Goal: Complete application form

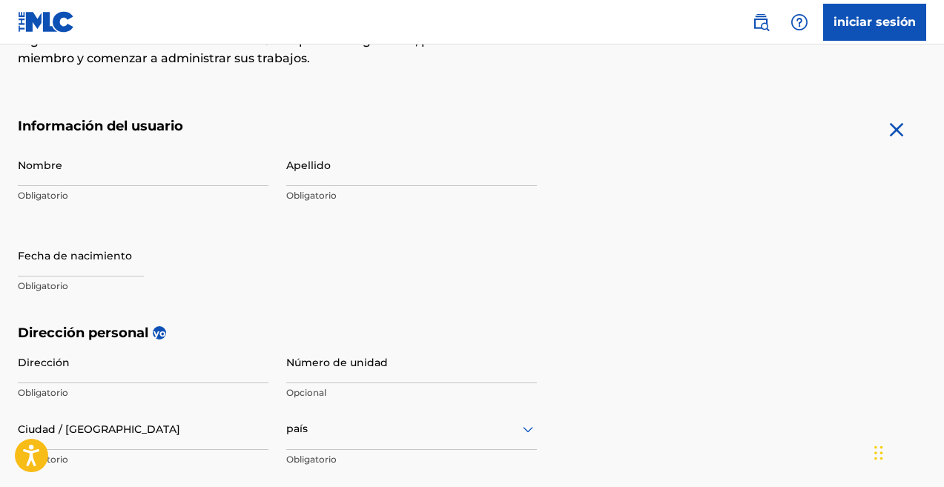
scroll to position [241, 0]
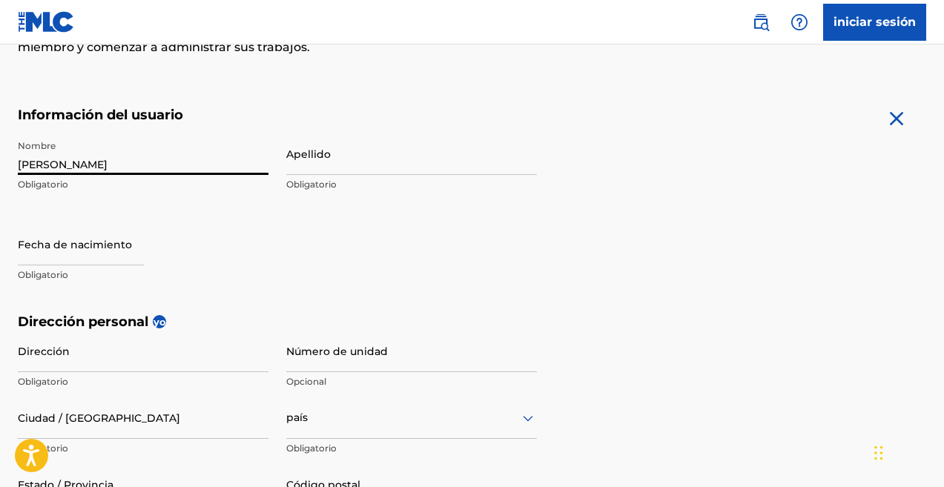
type input "[PERSON_NAME]"
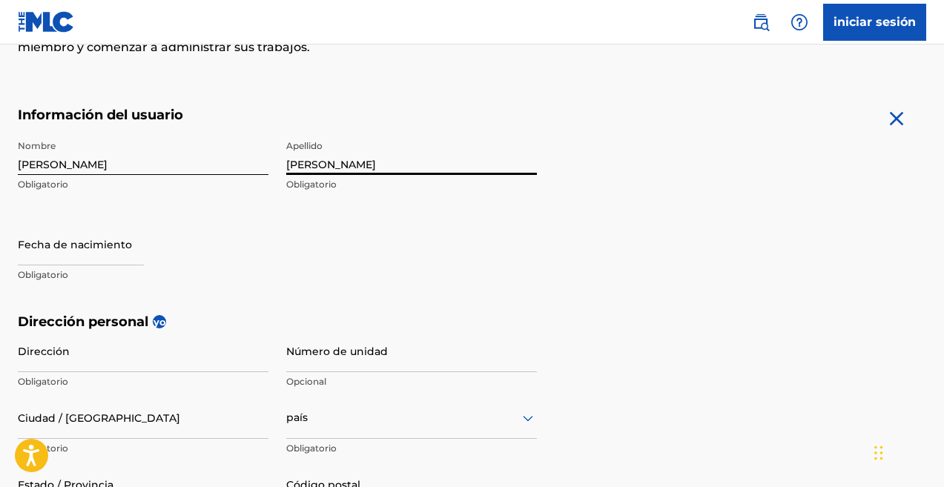
type input "[PERSON_NAME]"
select select "7"
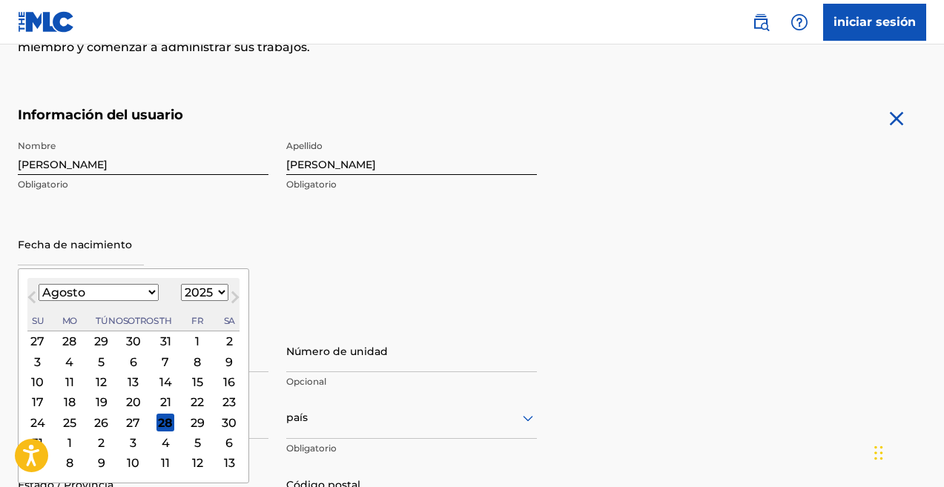
select select "2001"
select select "11"
click at [68, 404] on div "17" at bounding box center [70, 402] width 18 height 18
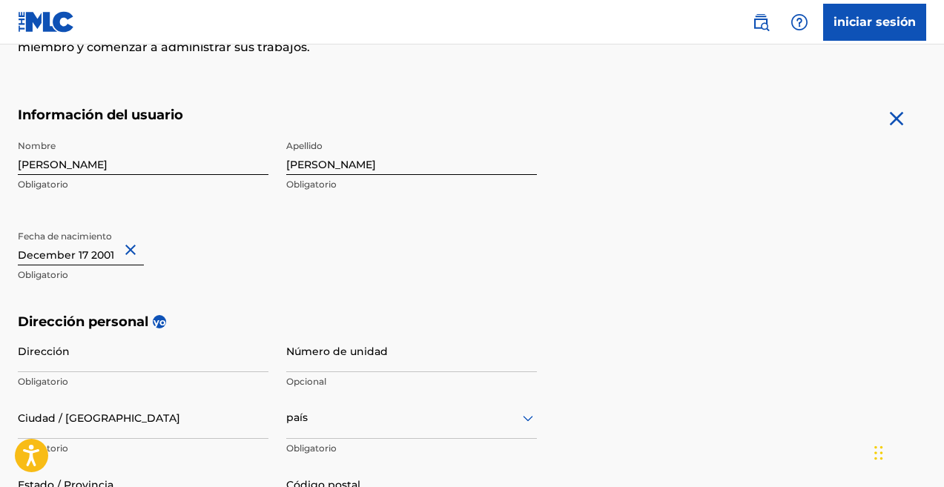
click at [232, 273] on p "Obligatorio" at bounding box center [143, 275] width 251 height 13
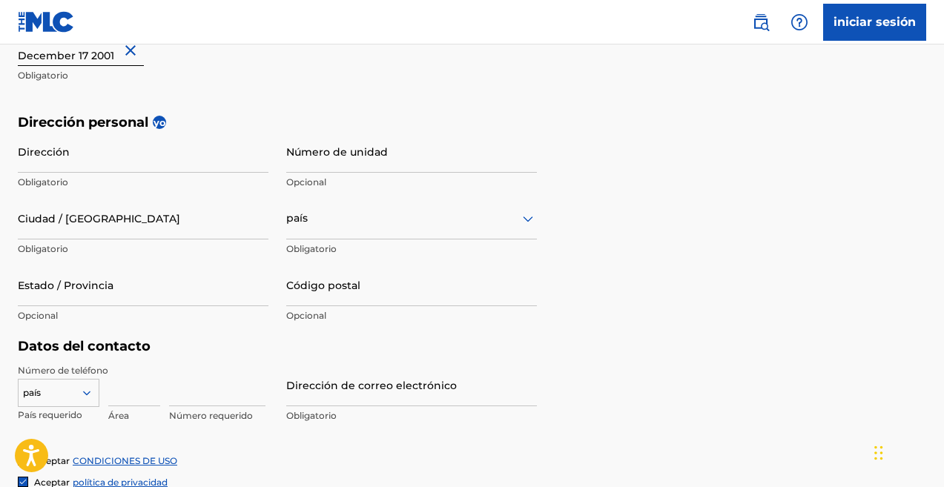
scroll to position [446, 0]
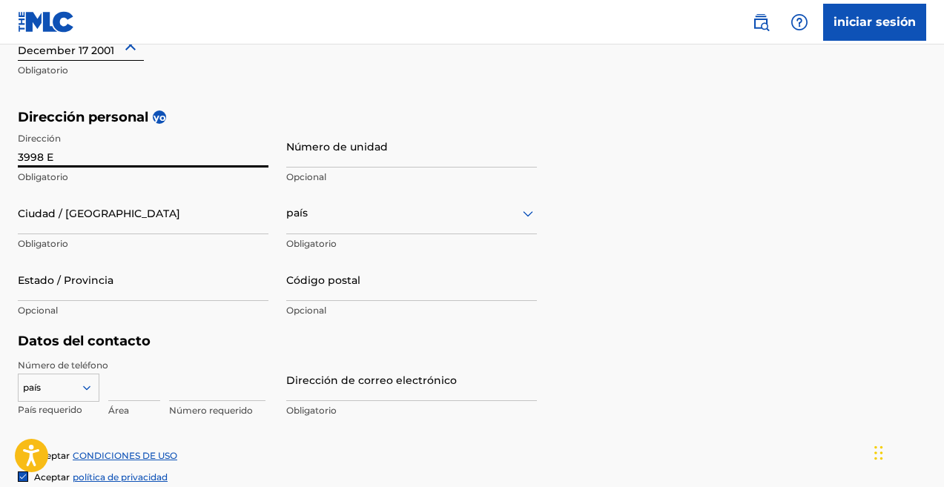
click at [255, 154] on input "3998 E" at bounding box center [143, 146] width 251 height 42
type input "3998 E Nadine St"
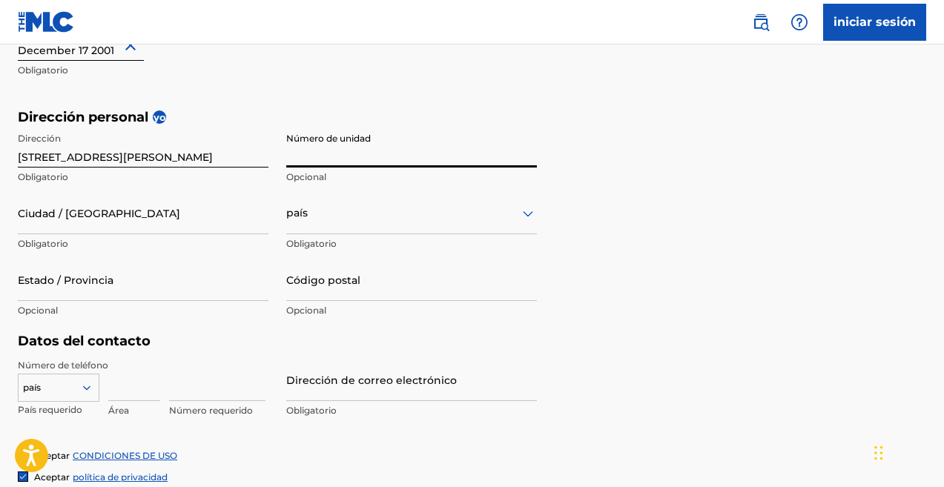
click at [520, 157] on input "Número de unidad" at bounding box center [411, 146] width 251 height 42
click at [638, 119] on h5 "Dirección personal yo" at bounding box center [472, 117] width 909 height 17
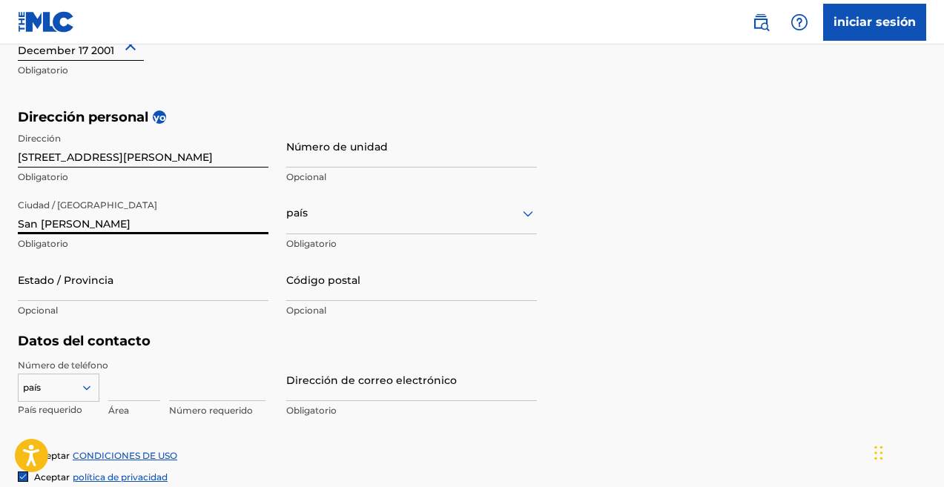
type input "San Luis"
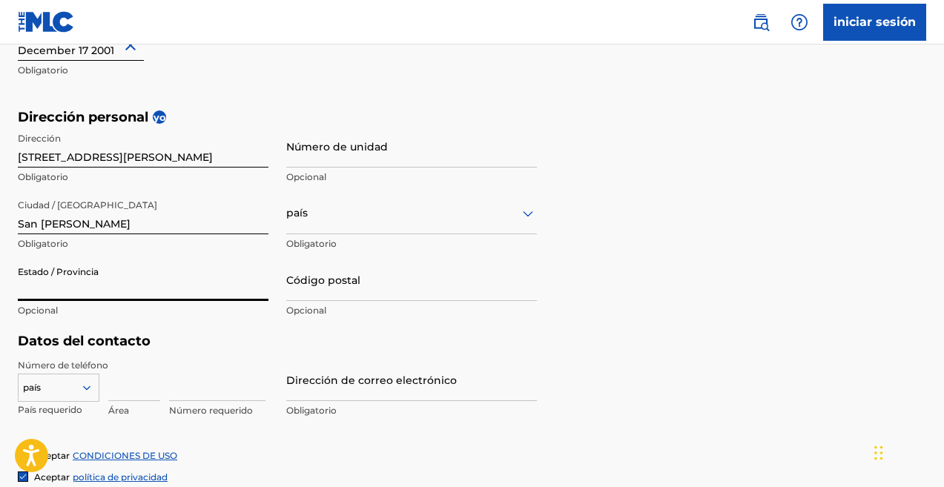
type input "a"
type input "Arizona"
click at [371, 223] on div "país" at bounding box center [411, 213] width 251 height 42
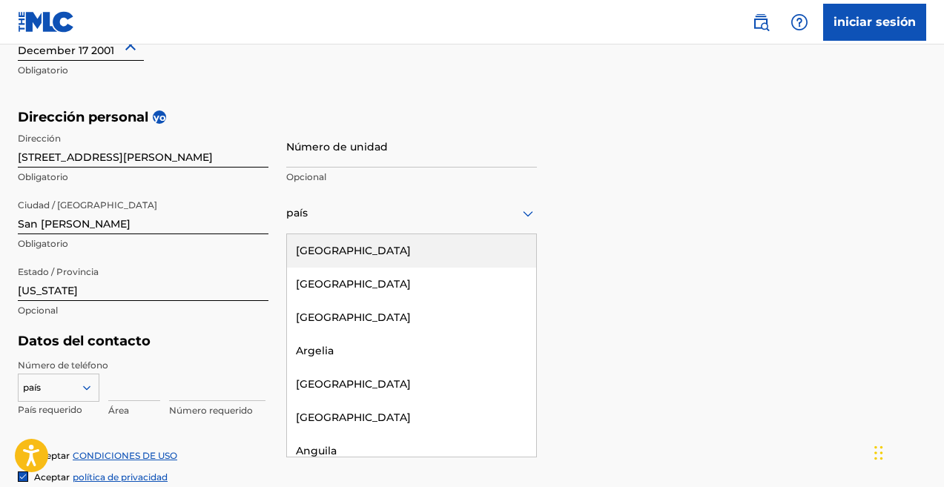
click at [375, 254] on div "Estados Unidos" at bounding box center [411, 250] width 249 height 33
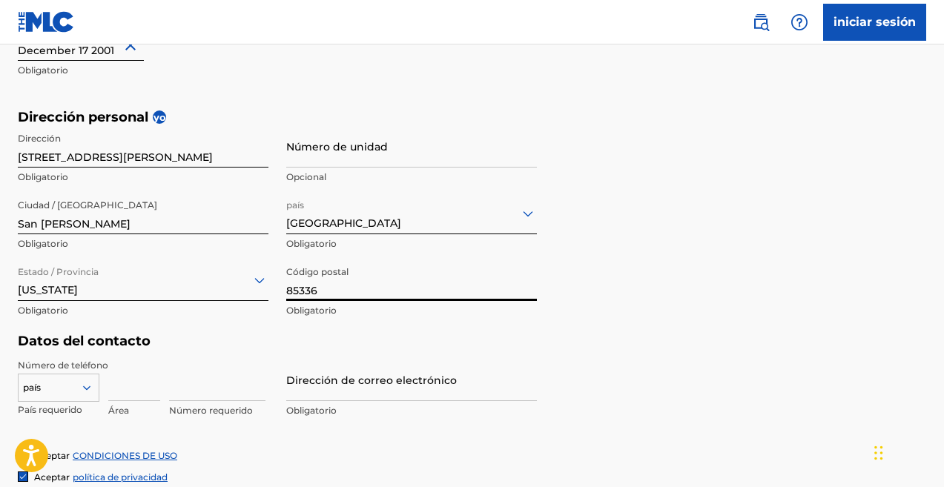
type input "85336"
click at [674, 205] on div "Dirección personal yo Dirección 3998 E Nadine St Obligatorio Número de unidad O…" at bounding box center [472, 221] width 909 height 225
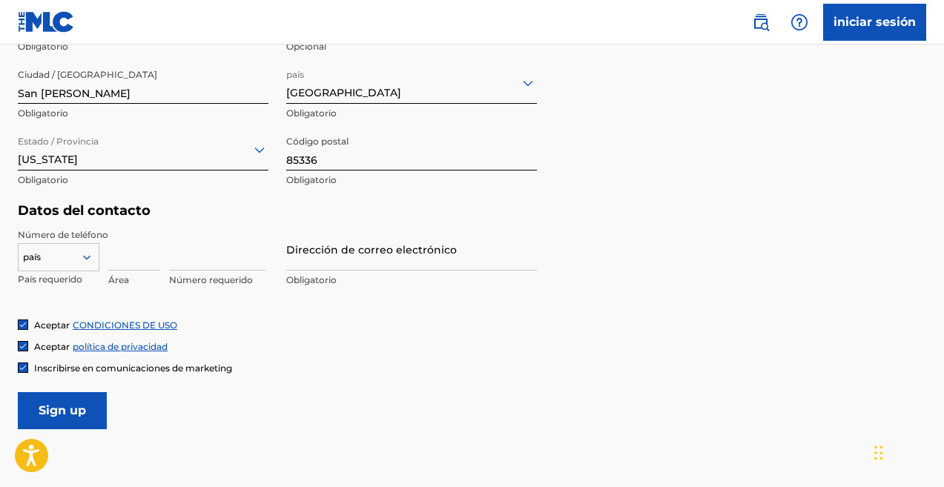
scroll to position [579, 0]
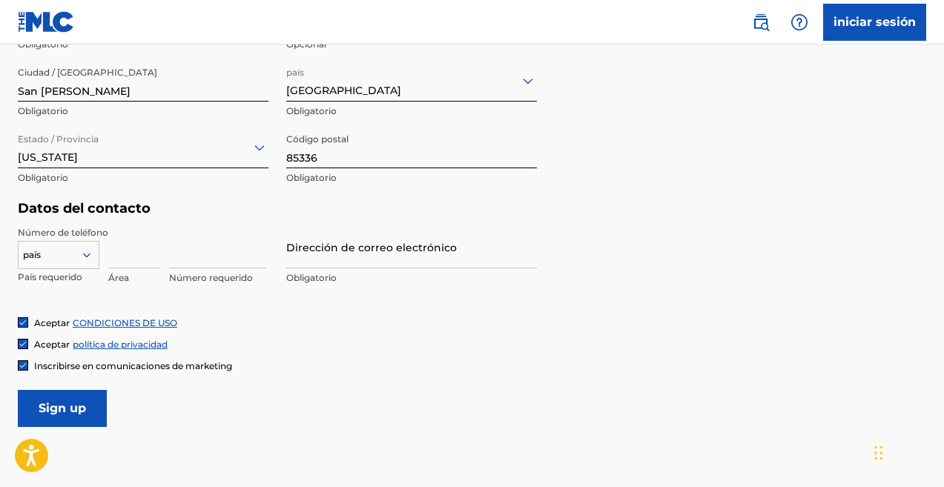
click at [122, 255] on input at bounding box center [134, 247] width 52 height 42
type input "562"
click at [70, 247] on div at bounding box center [59, 255] width 80 height 16
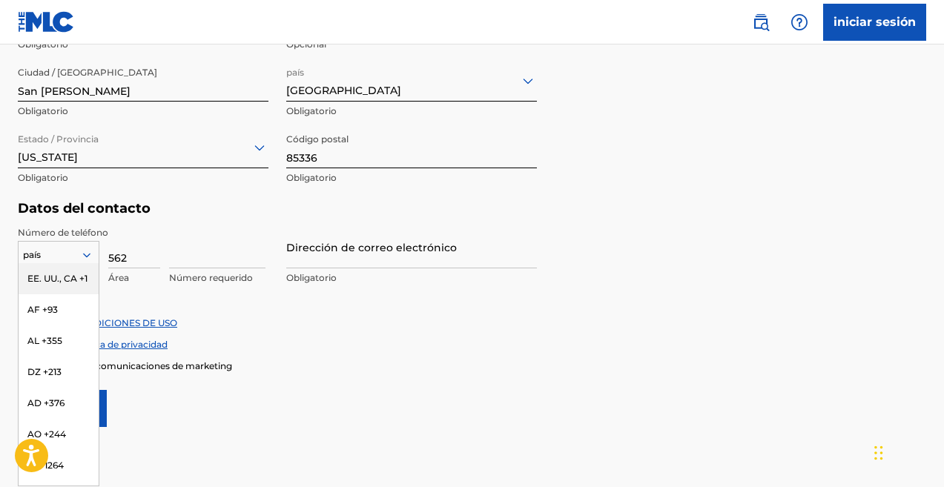
click at [76, 283] on div "EE. UU., CA +1" at bounding box center [59, 278] width 80 height 31
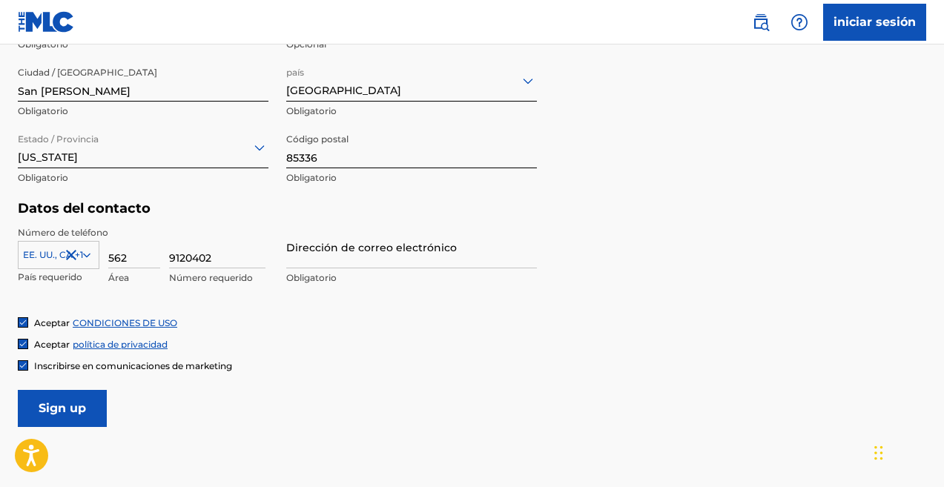
type input "9120402"
click at [228, 191] on div "Estado / Provincia Arizona Obligatorio" at bounding box center [143, 159] width 251 height 67
click at [218, 247] on input "9120402" at bounding box center [217, 247] width 96 height 42
click at [257, 260] on input "9120402" at bounding box center [217, 247] width 96 height 42
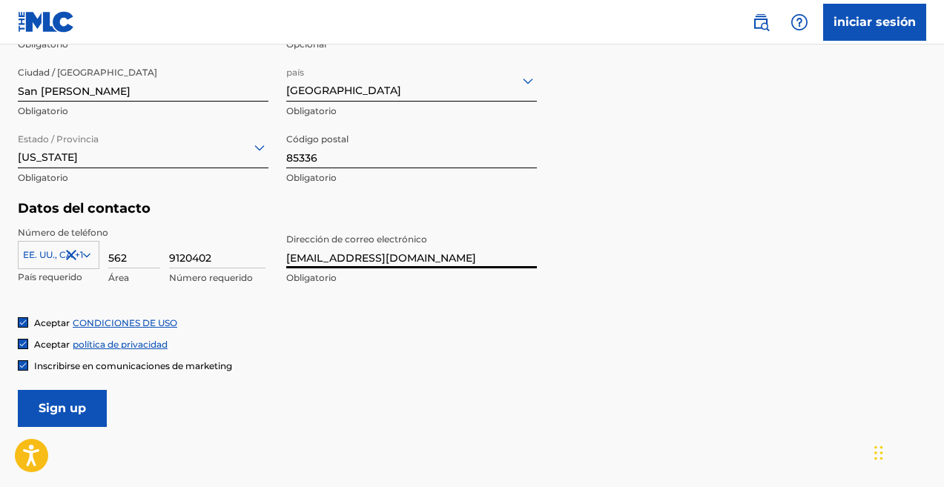
type input "[EMAIL_ADDRESS][DOMAIN_NAME]"
click at [540, 210] on form "Información del usuario Nombre Bruno Obed Obligatorio Apellido Gonzalez García …" at bounding box center [472, 98] width 909 height 658
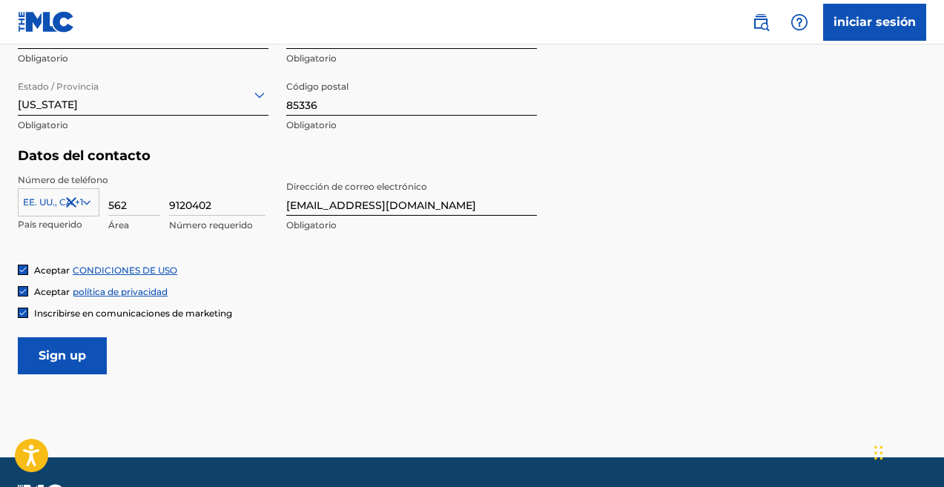
scroll to position [633, 0]
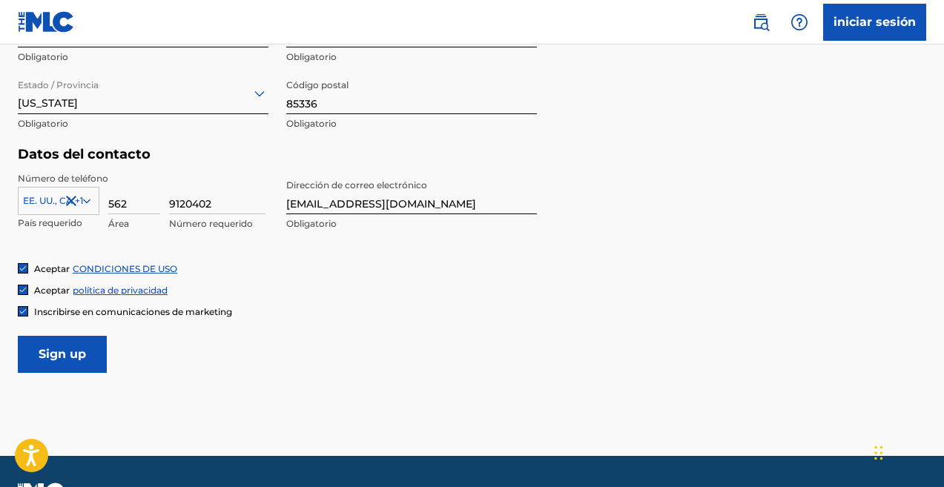
click at [73, 354] on input "inscribirse" at bounding box center [62, 354] width 89 height 37
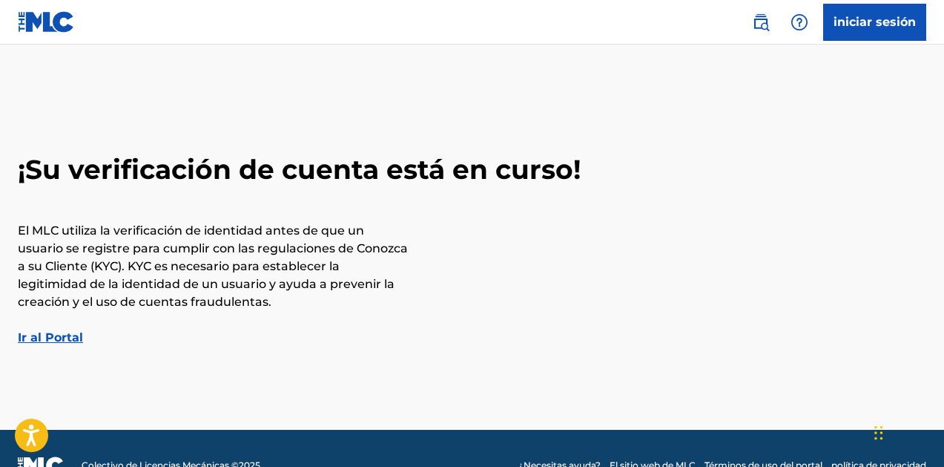
click at [65, 338] on link "Ir al Portal" at bounding box center [50, 337] width 65 height 14
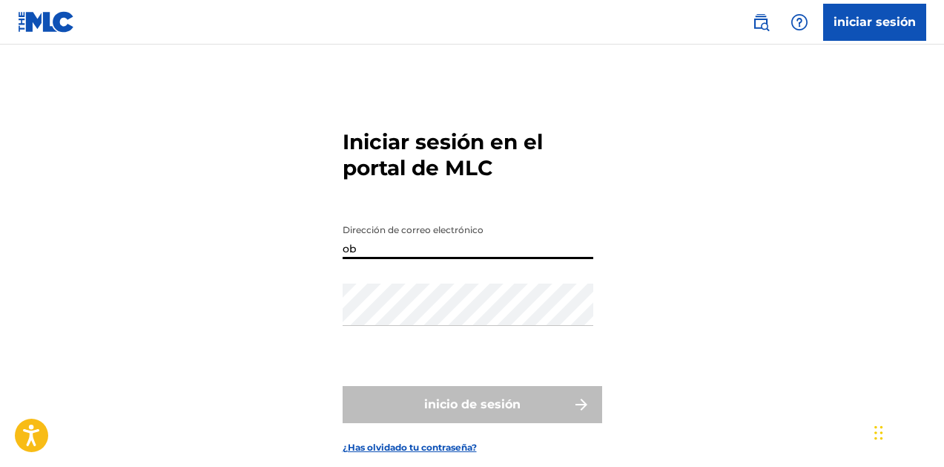
type input "o"
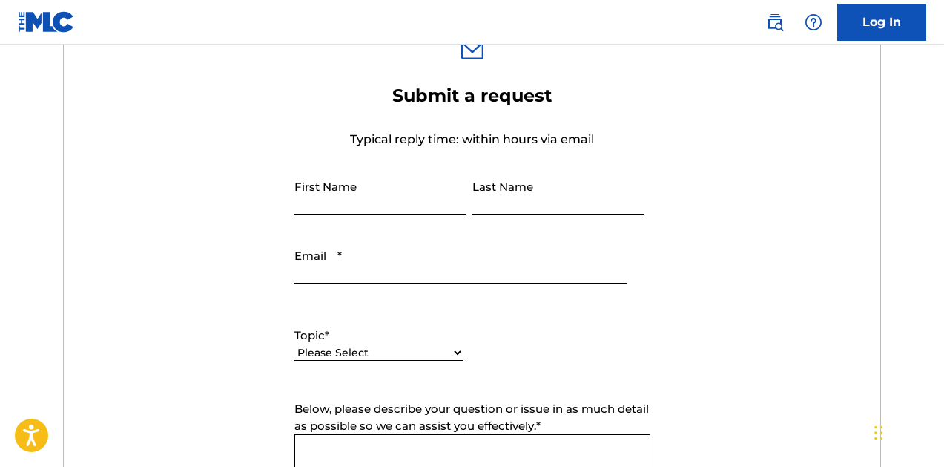
scroll to position [504, 0]
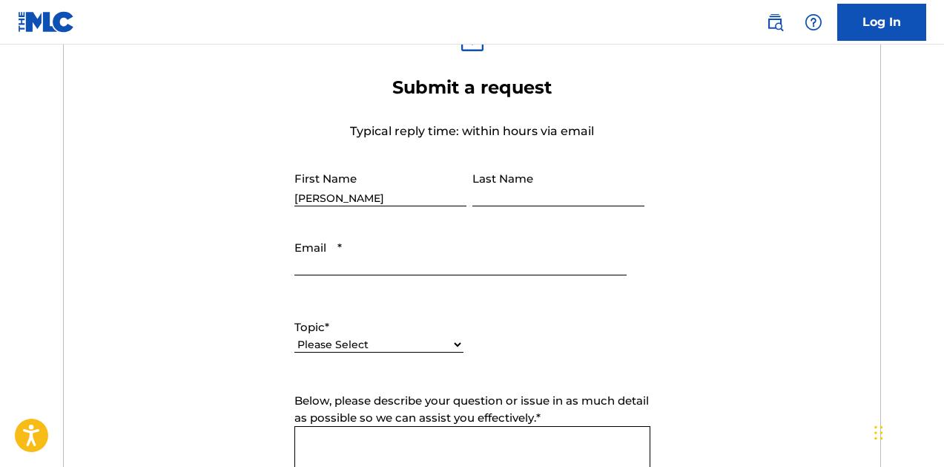
type input "[PERSON_NAME]"
type input "G"
type input "[PERSON_NAME]"
click at [694, 162] on form "Submit a request Typical reply time: within hours via email First Name [PERSON_…" at bounding box center [472, 386] width 817 height 620
type input "[EMAIL_ADDRESS][DOMAIN_NAME]"
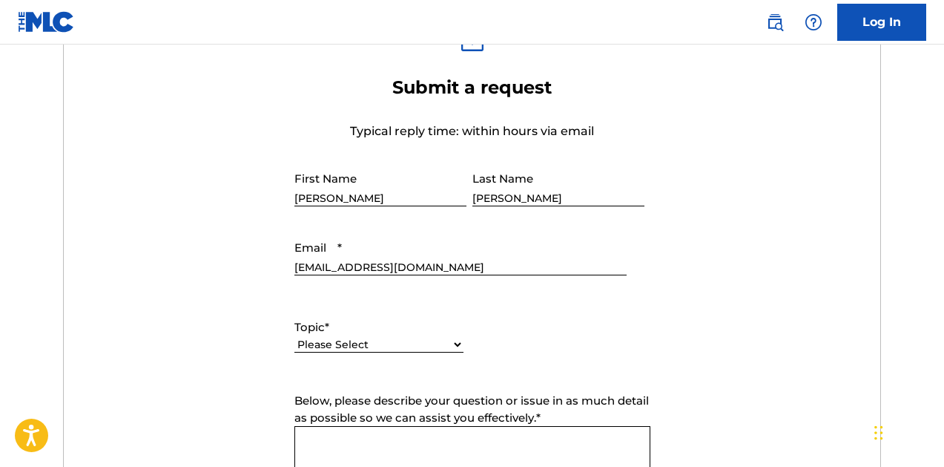
select select "I need help with my account"
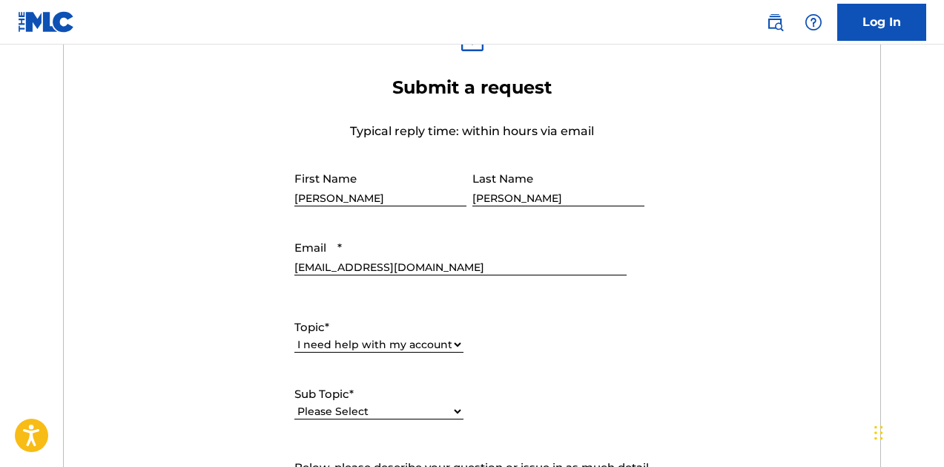
click at [216, 349] on form "Submit a request Typical reply time: within hours via email First Name [PERSON_…" at bounding box center [472, 419] width 817 height 687
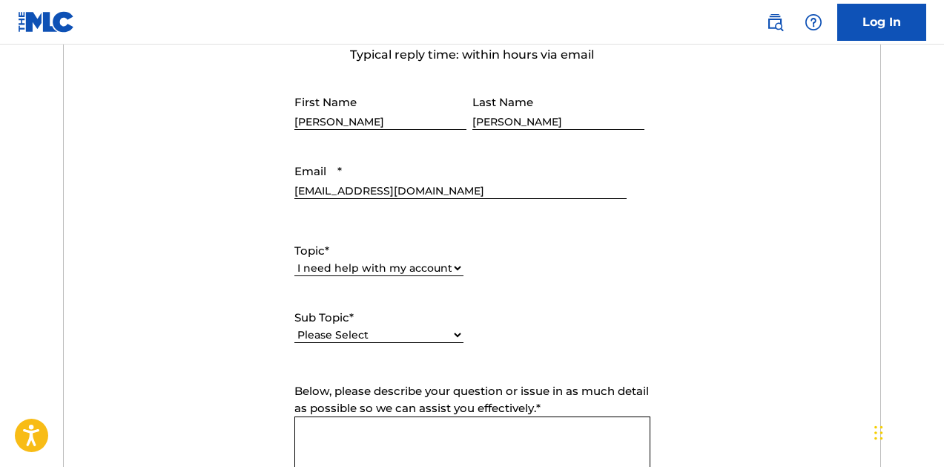
scroll to position [582, 0]
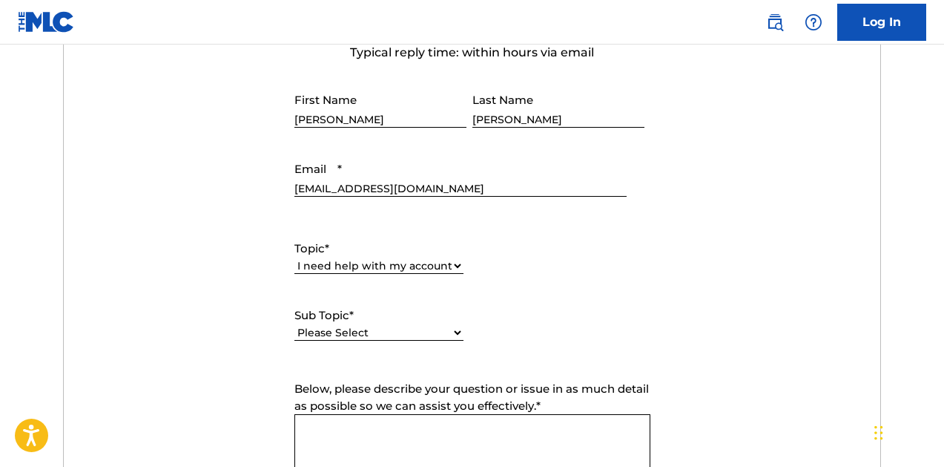
select select "I was not verified as a user"
click at [243, 358] on form "Submit a request Typical reply time: within hours via email First Name [PERSON_…" at bounding box center [472, 341] width 817 height 687
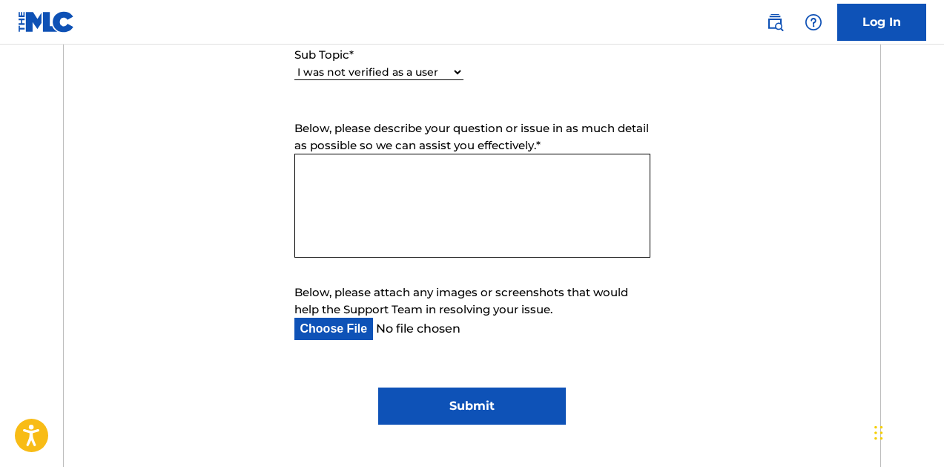
scroll to position [844, 0]
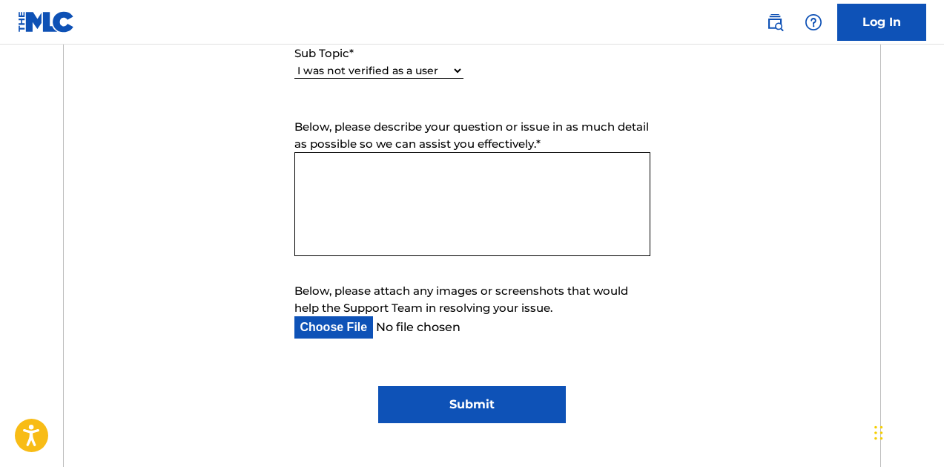
click at [420, 401] on input "Submit" at bounding box center [472, 404] width 188 height 37
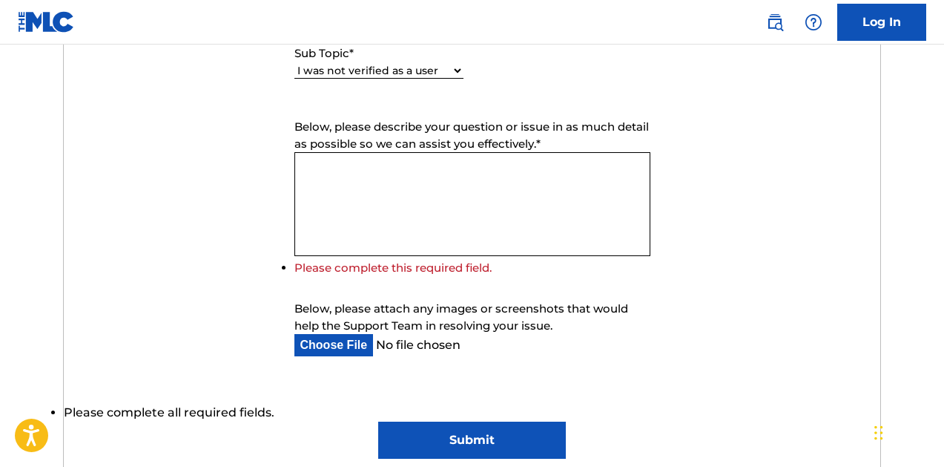
click at [408, 225] on textarea "Below, please describe your question or issue in as much detail as possible so …" at bounding box center [472, 204] width 356 height 104
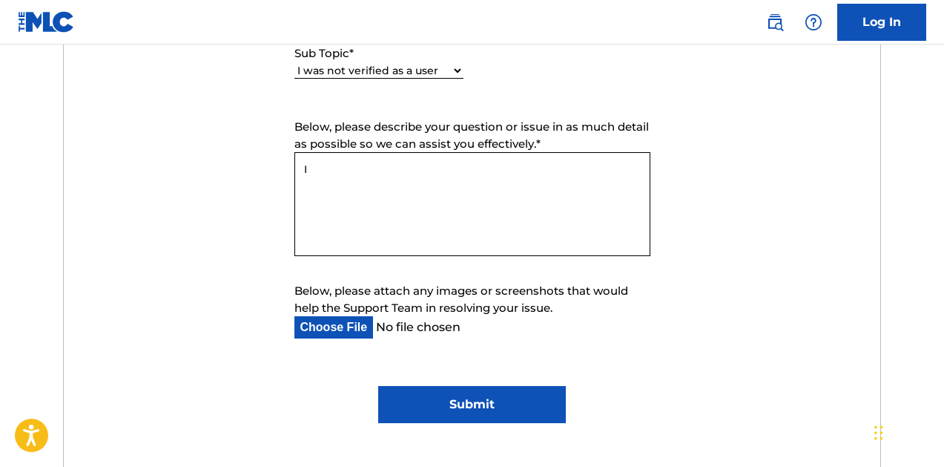
type textarea "I"
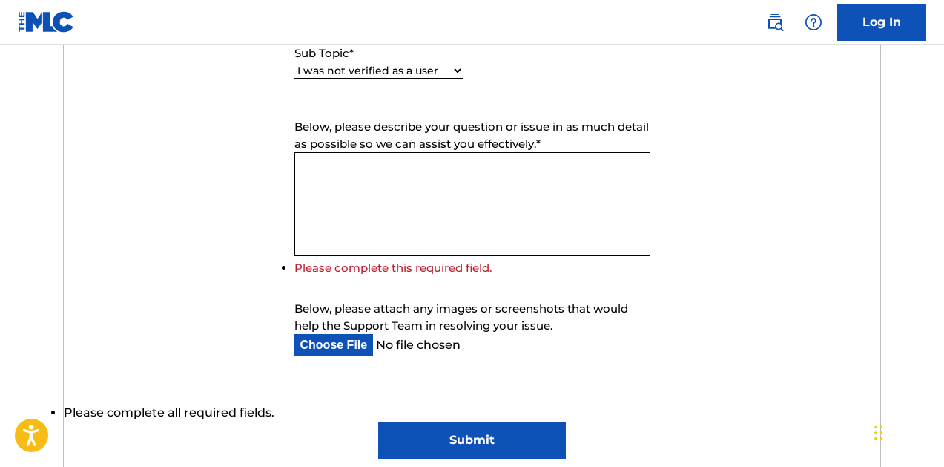
paste textarea "I took photos of my ID and they didn't approve it."
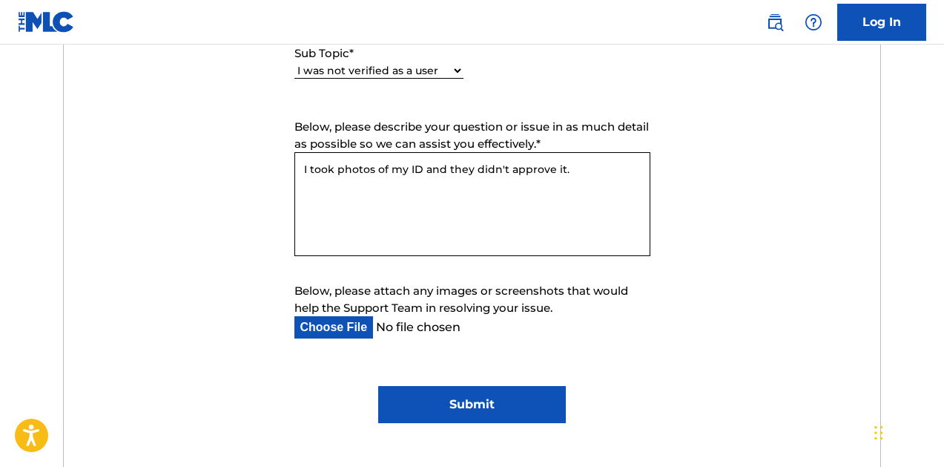
type textarea "I took photos of my ID and they didn't approve it."
click at [478, 404] on input "Submit" at bounding box center [472, 404] width 188 height 37
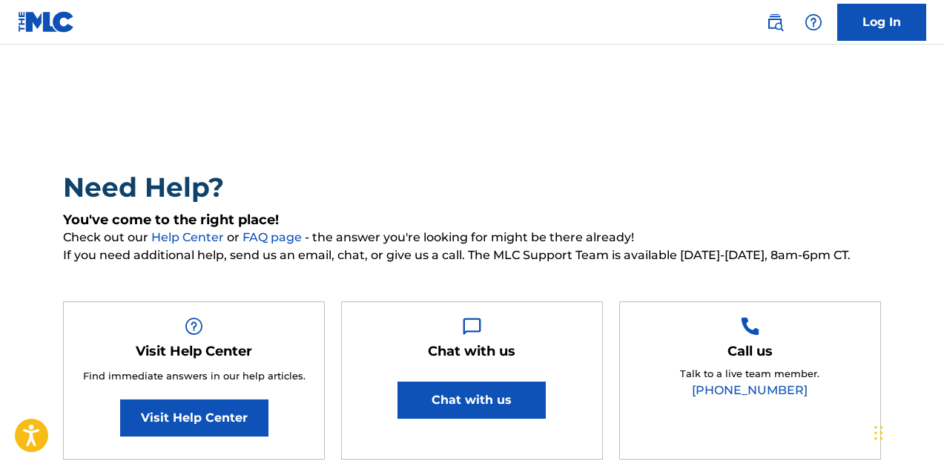
scroll to position [0, 0]
click at [650, 96] on div "Need Help? You've come to the right place! Check out our Help Center or FAQ pag…" at bounding box center [472, 435] width 944 height 707
